Goal: Transaction & Acquisition: Purchase product/service

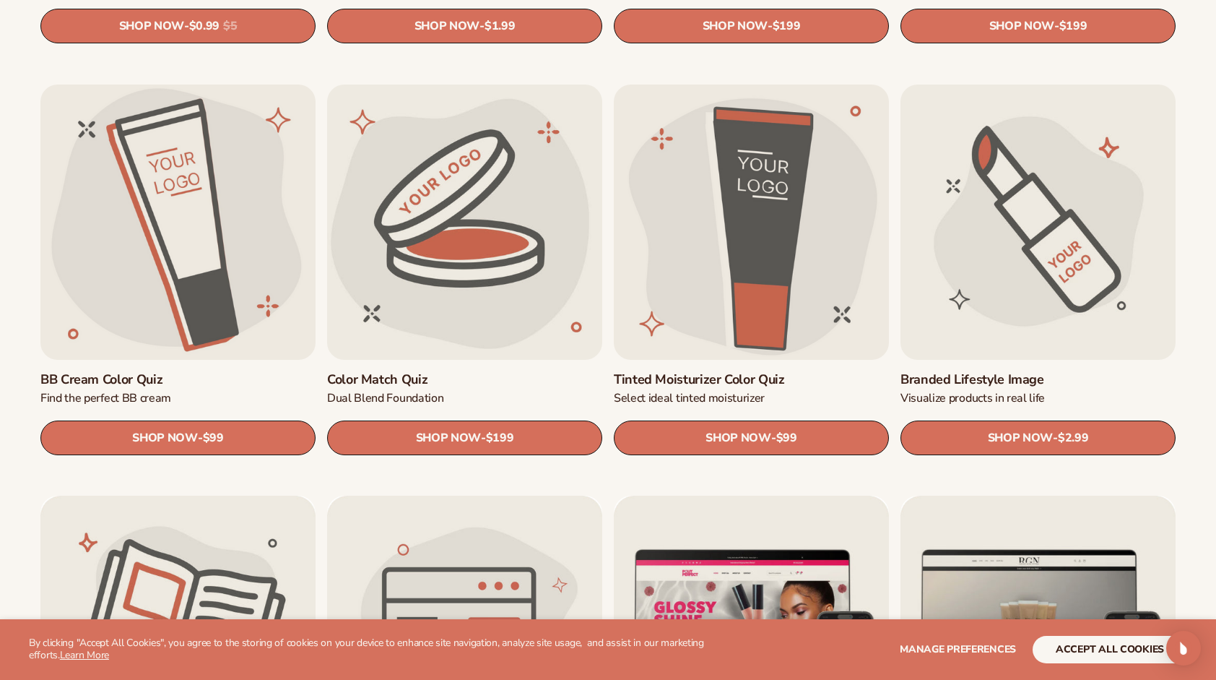
scroll to position [1300, 0]
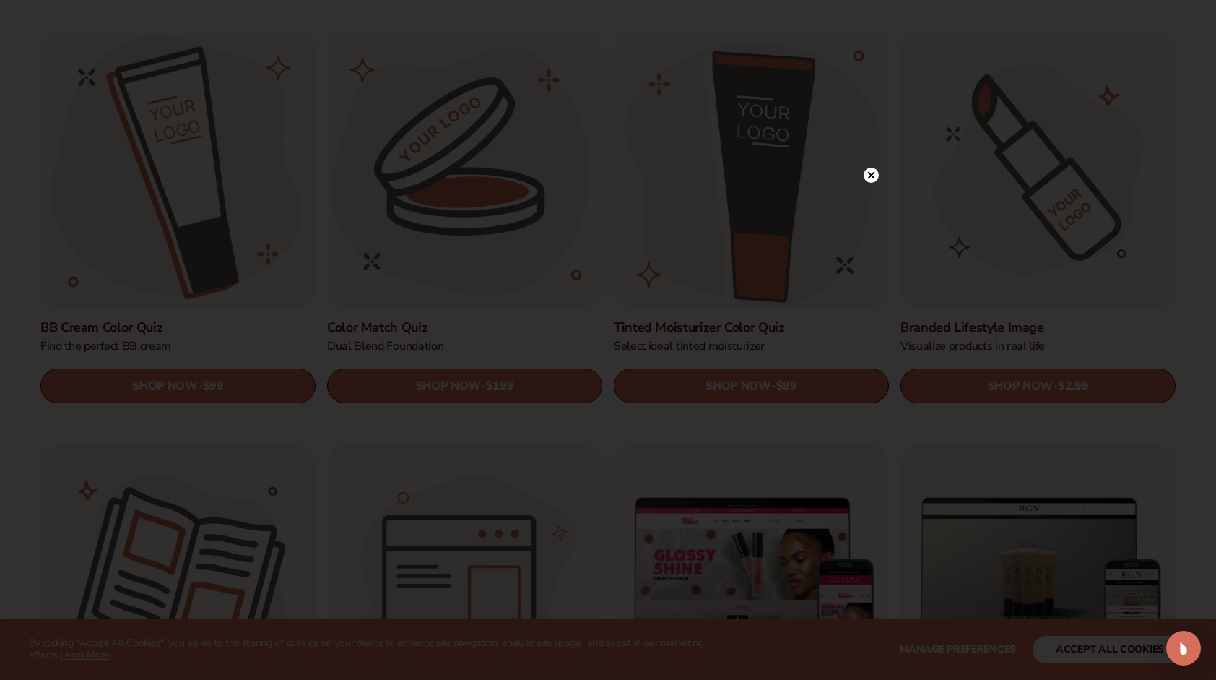
click at [872, 175] on icon at bounding box center [871, 175] width 7 height 7
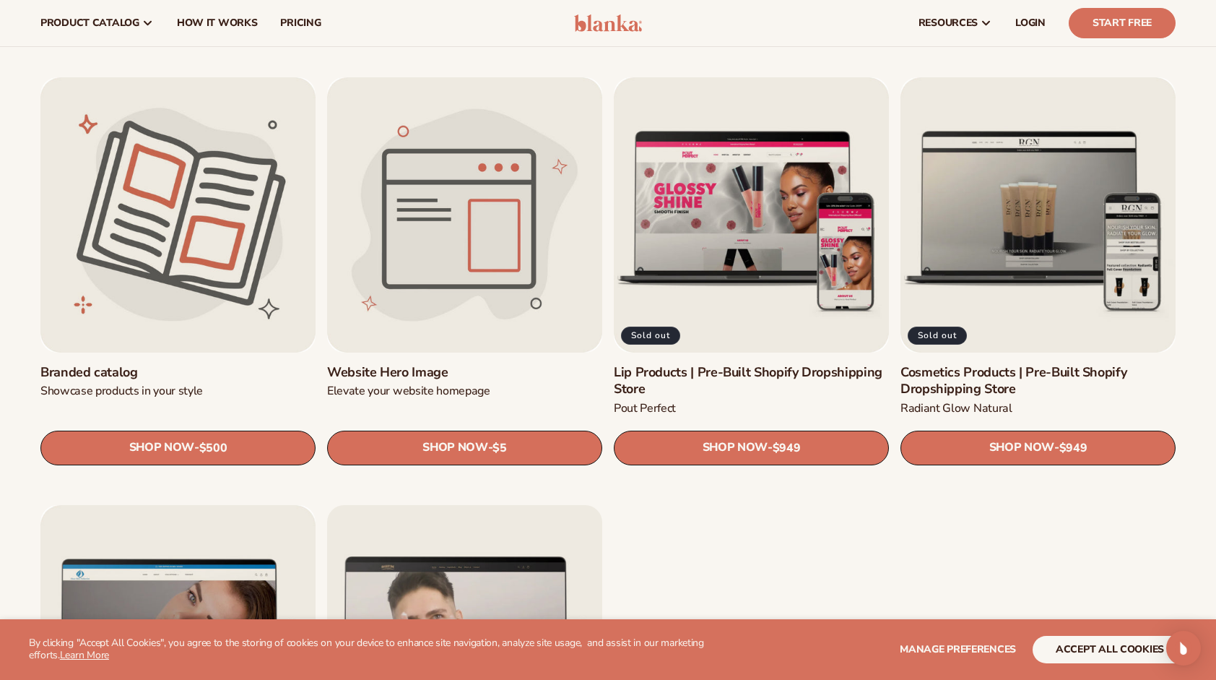
scroll to position [1661, 0]
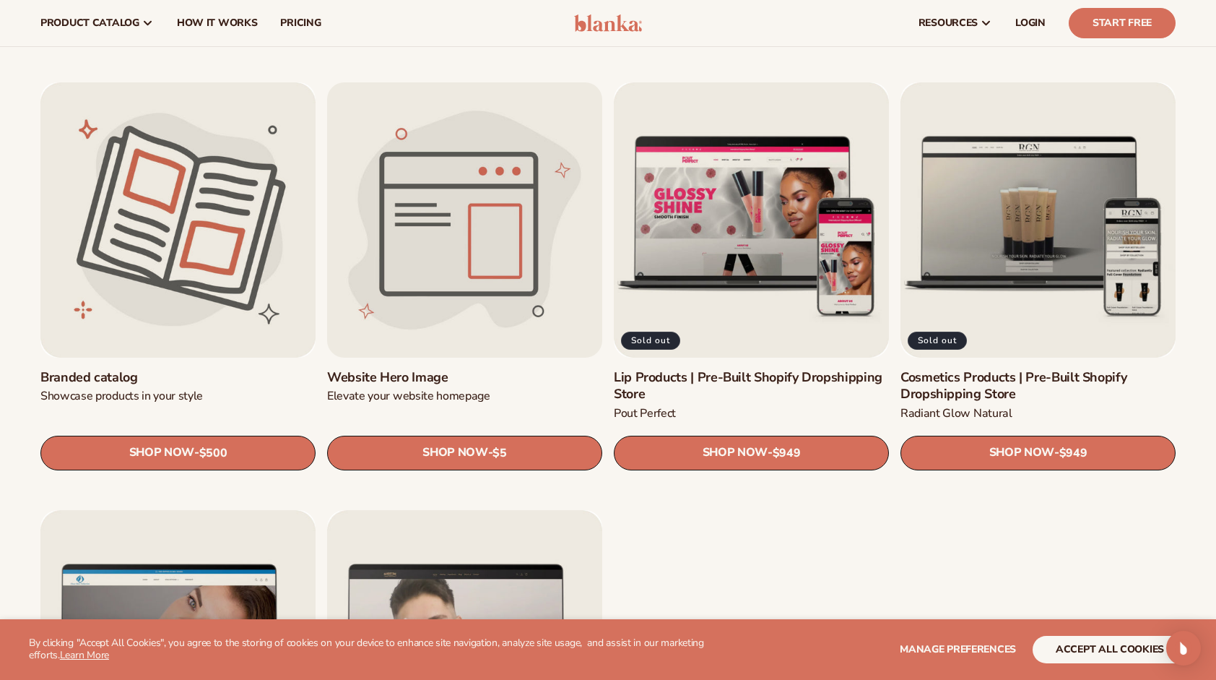
click at [479, 369] on link "Website Hero Image" at bounding box center [464, 377] width 275 height 17
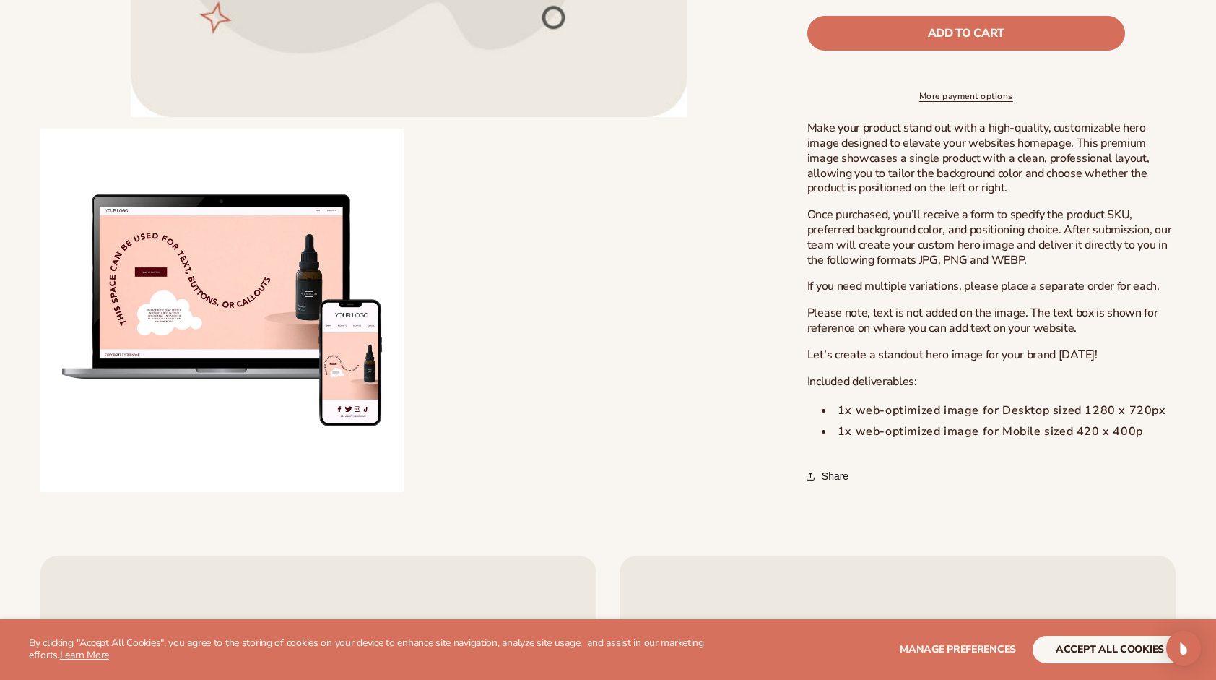
scroll to position [578, 0]
